Goal: Information Seeking & Learning: Learn about a topic

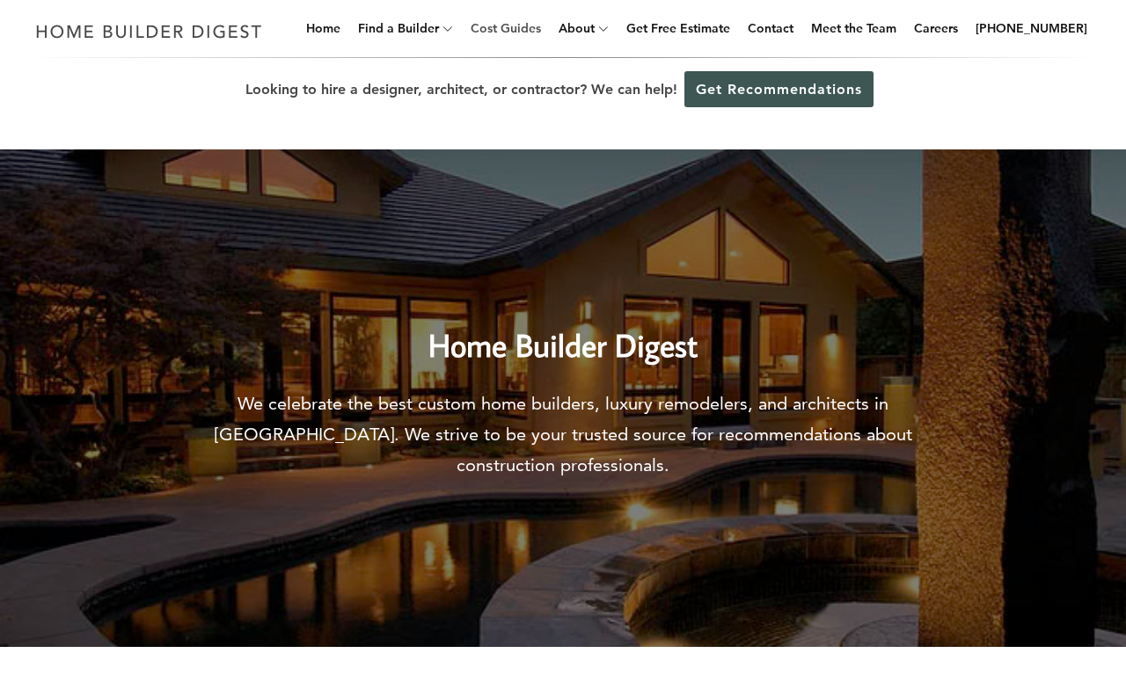
click at [533, 28] on link "Cost Guides" at bounding box center [505, 28] width 84 height 56
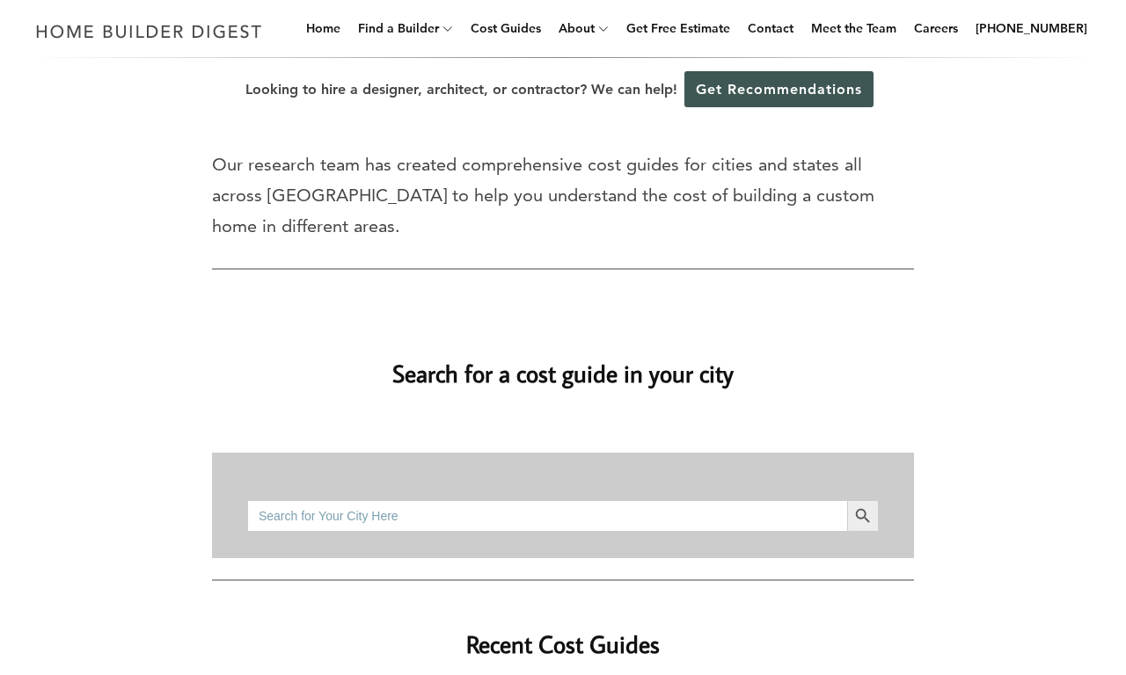
click at [547, 515] on input "Search for:" at bounding box center [547, 516] width 600 height 32
type input "bathroom remodel"
click at [847, 500] on button "Search Button" at bounding box center [863, 516] width 32 height 32
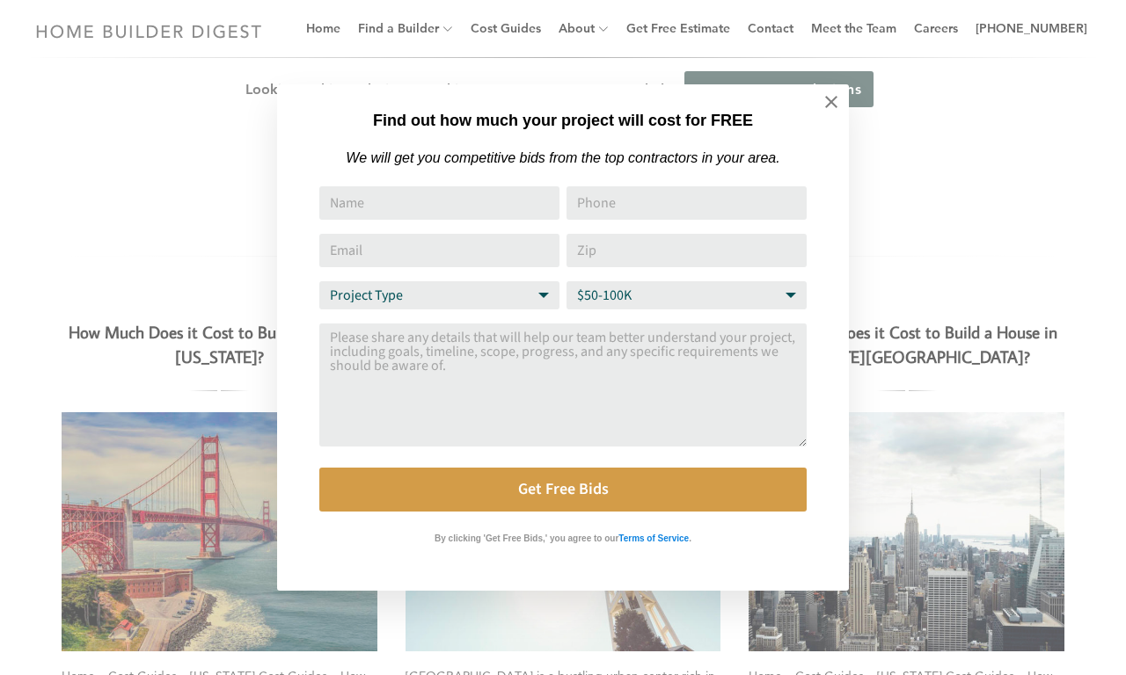
click at [686, 295] on select "Budget Range $50-100K $100-250K $250-500K More than $500K" at bounding box center [686, 295] width 240 height 28
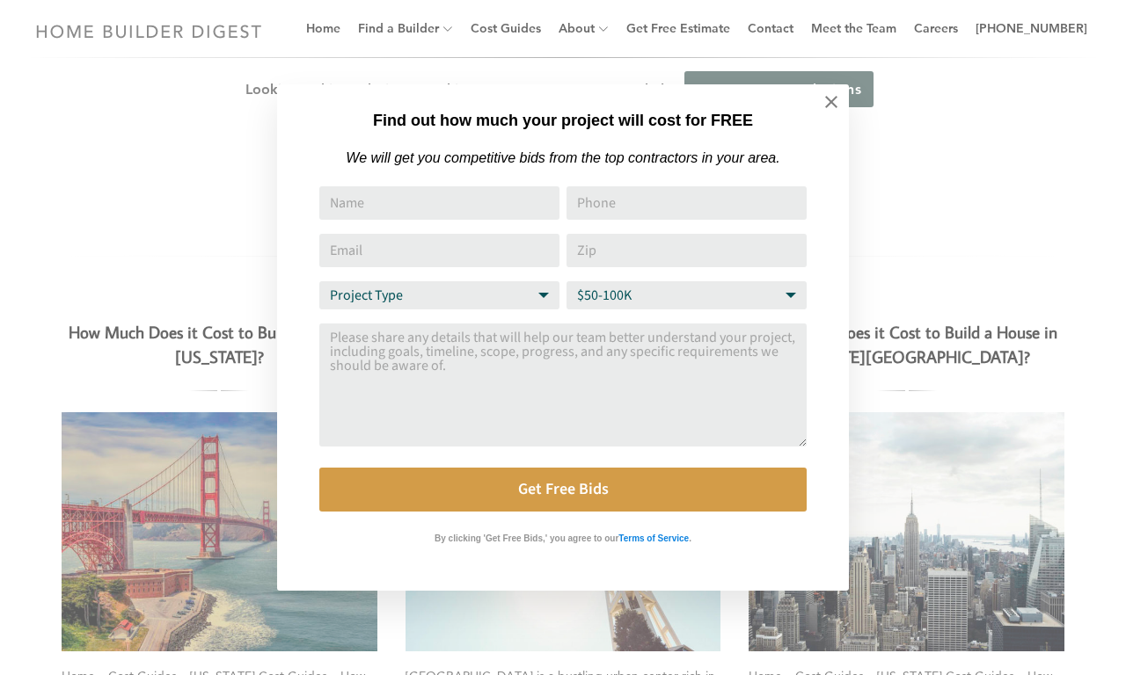
click at [686, 295] on select "Budget Range $50-100K $100-250K $250-500K More than $500K" at bounding box center [686, 295] width 240 height 28
